Goal: Transaction & Acquisition: Purchase product/service

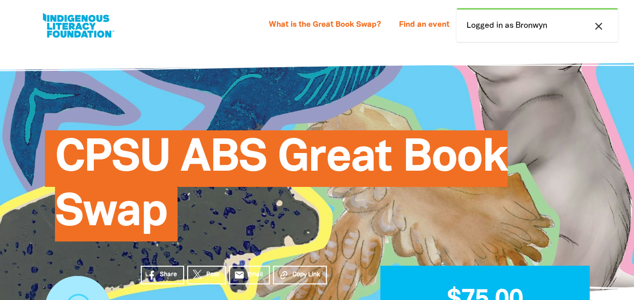
click at [600, 23] on icon "close" at bounding box center [599, 26] width 12 height 12
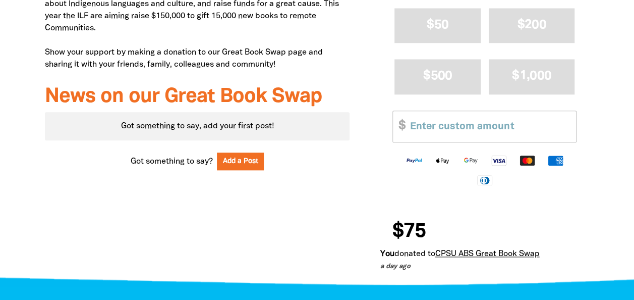
scroll to position [493, 0]
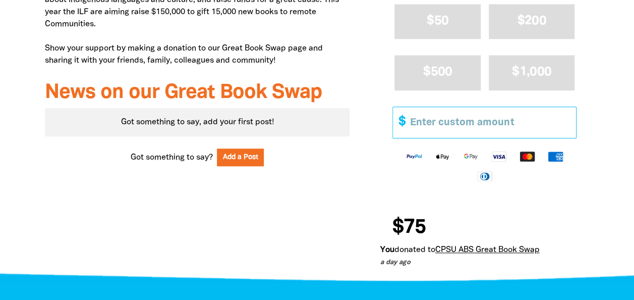
click at [487, 124] on input "Other Amount" at bounding box center [489, 122] width 173 height 31
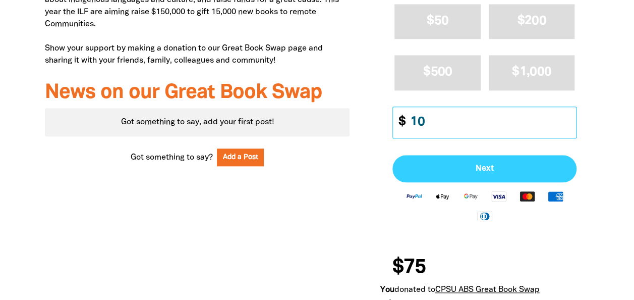
type input "10"
click at [457, 161] on button "Next" at bounding box center [484, 168] width 184 height 27
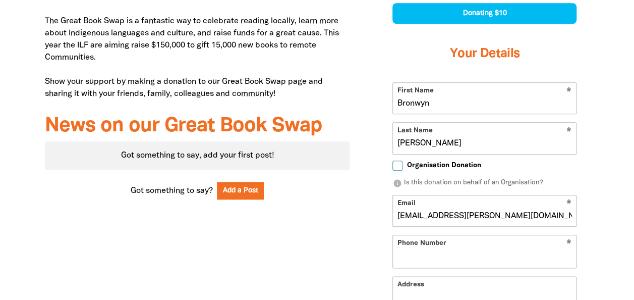
select select "AU"
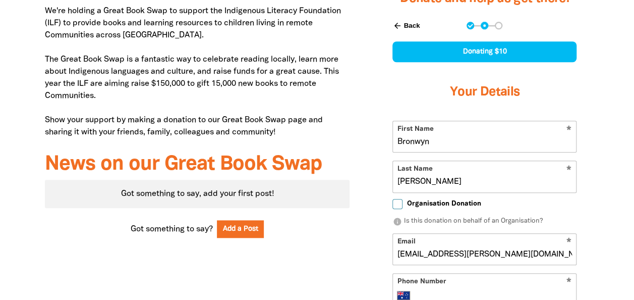
click at [463, 146] on input "Bronwyn" at bounding box center [484, 136] width 183 height 31
type input "B"
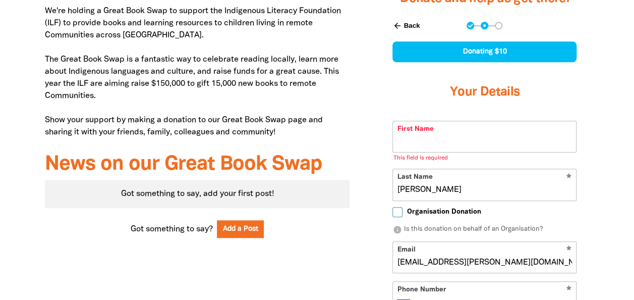
click at [448, 187] on input "Parris" at bounding box center [484, 184] width 183 height 31
type input "P"
click at [446, 144] on input "First Name" at bounding box center [484, 136] width 183 height 31
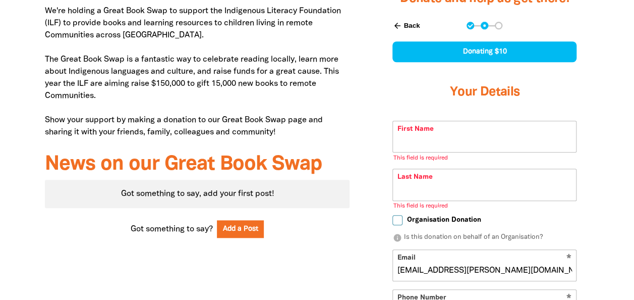
click at [544, 271] on input "bronwyn.parris@cpsu.org.au" at bounding box center [484, 265] width 183 height 31
type input "b"
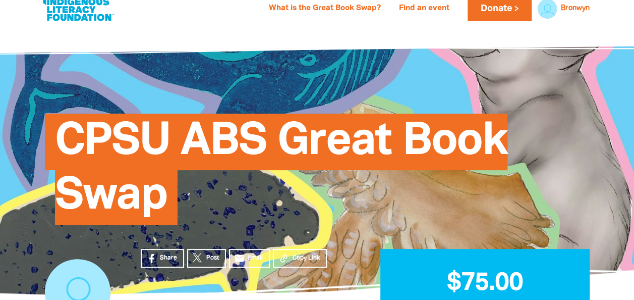
scroll to position [0, 0]
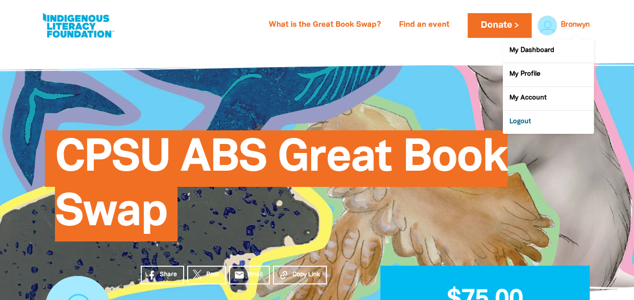
click at [517, 120] on link "Logout" at bounding box center [548, 121] width 91 height 23
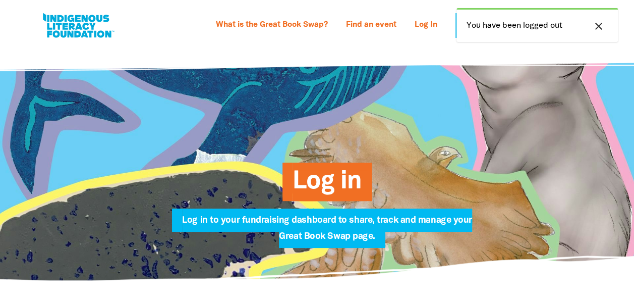
click at [341, 185] on span "Log in" at bounding box center [327, 185] width 69 height 31
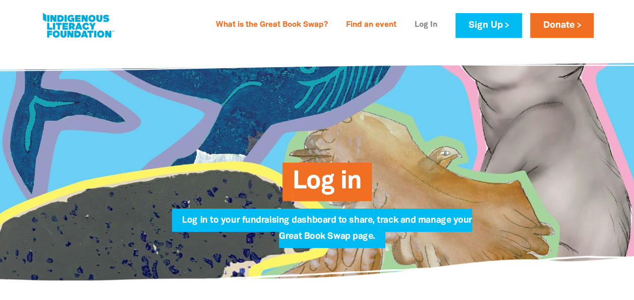
click at [422, 27] on link "Log In" at bounding box center [426, 25] width 35 height 16
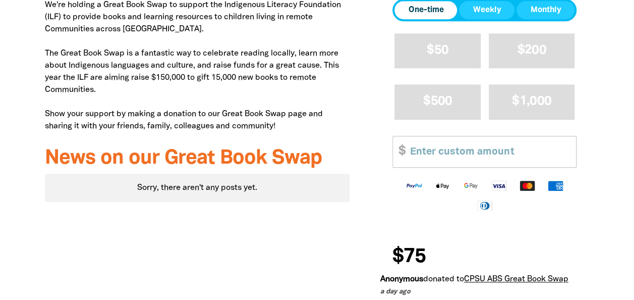
scroll to position [439, 0]
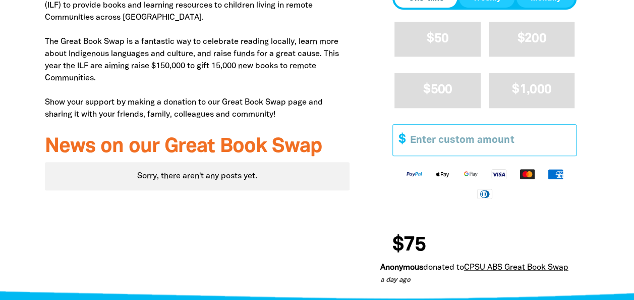
click at [501, 139] on input "Other Amount" at bounding box center [489, 140] width 173 height 31
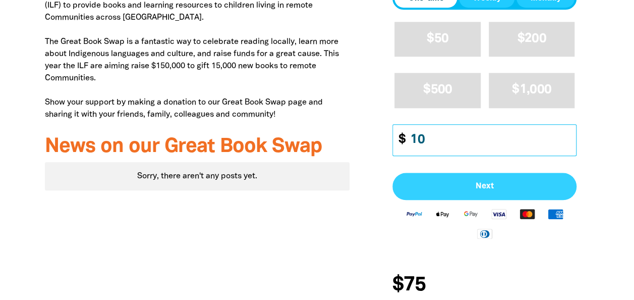
type input "10"
click at [488, 179] on button "Next" at bounding box center [484, 185] width 184 height 27
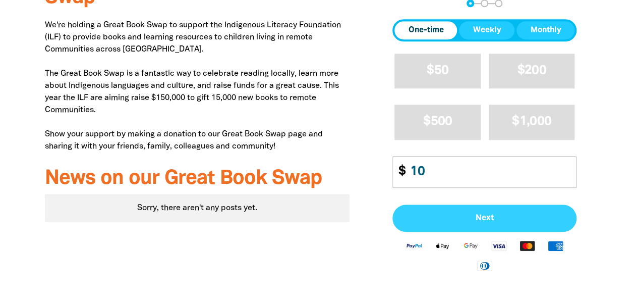
select select "AU"
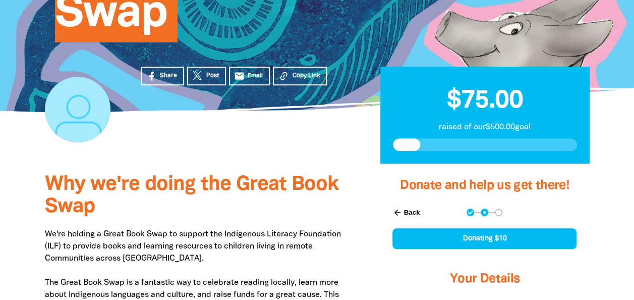
scroll to position [120, 0]
